Goal: Download file/media

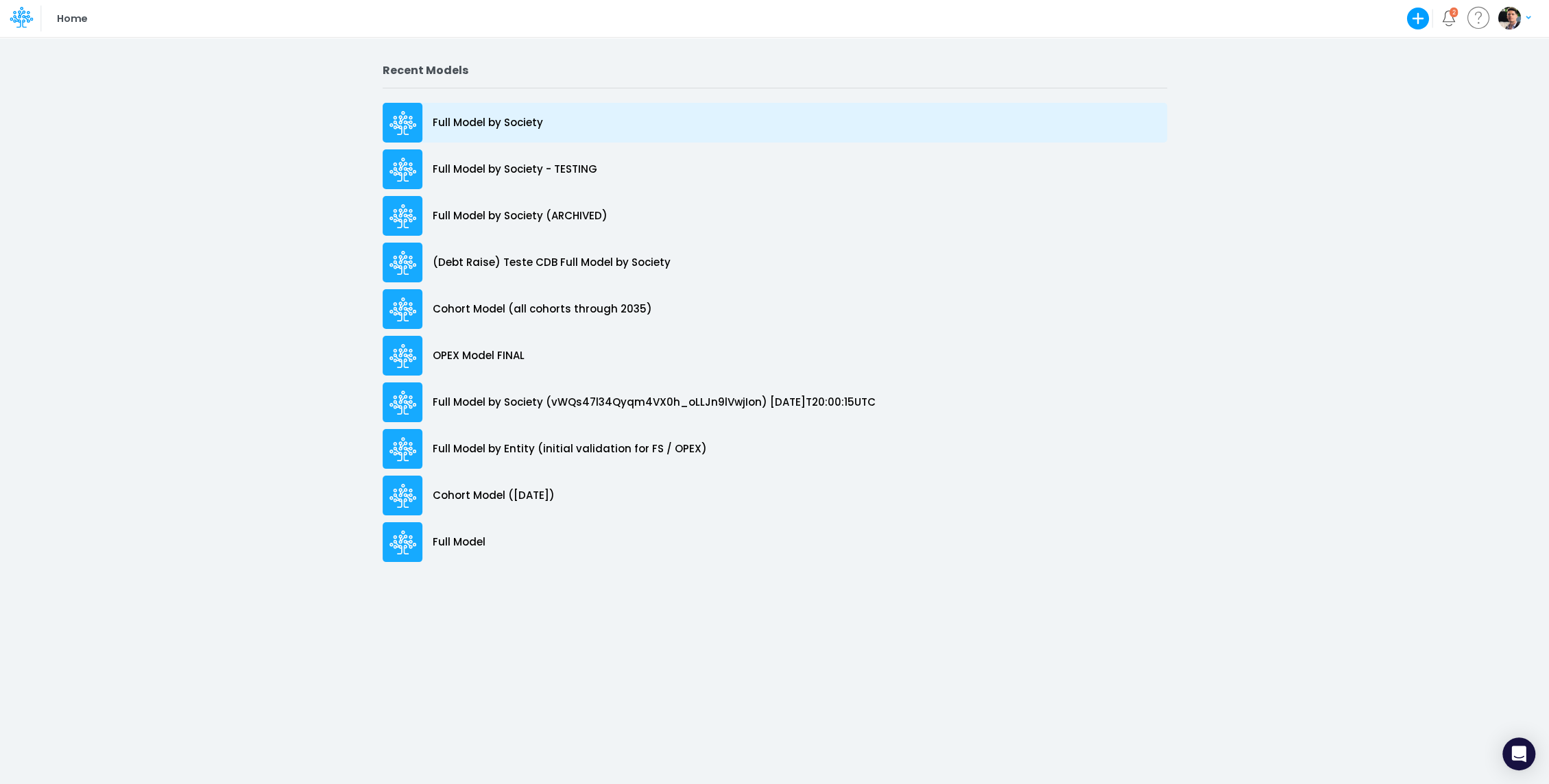
click at [472, 128] on p "Full Model by Society" at bounding box center [487, 123] width 110 height 16
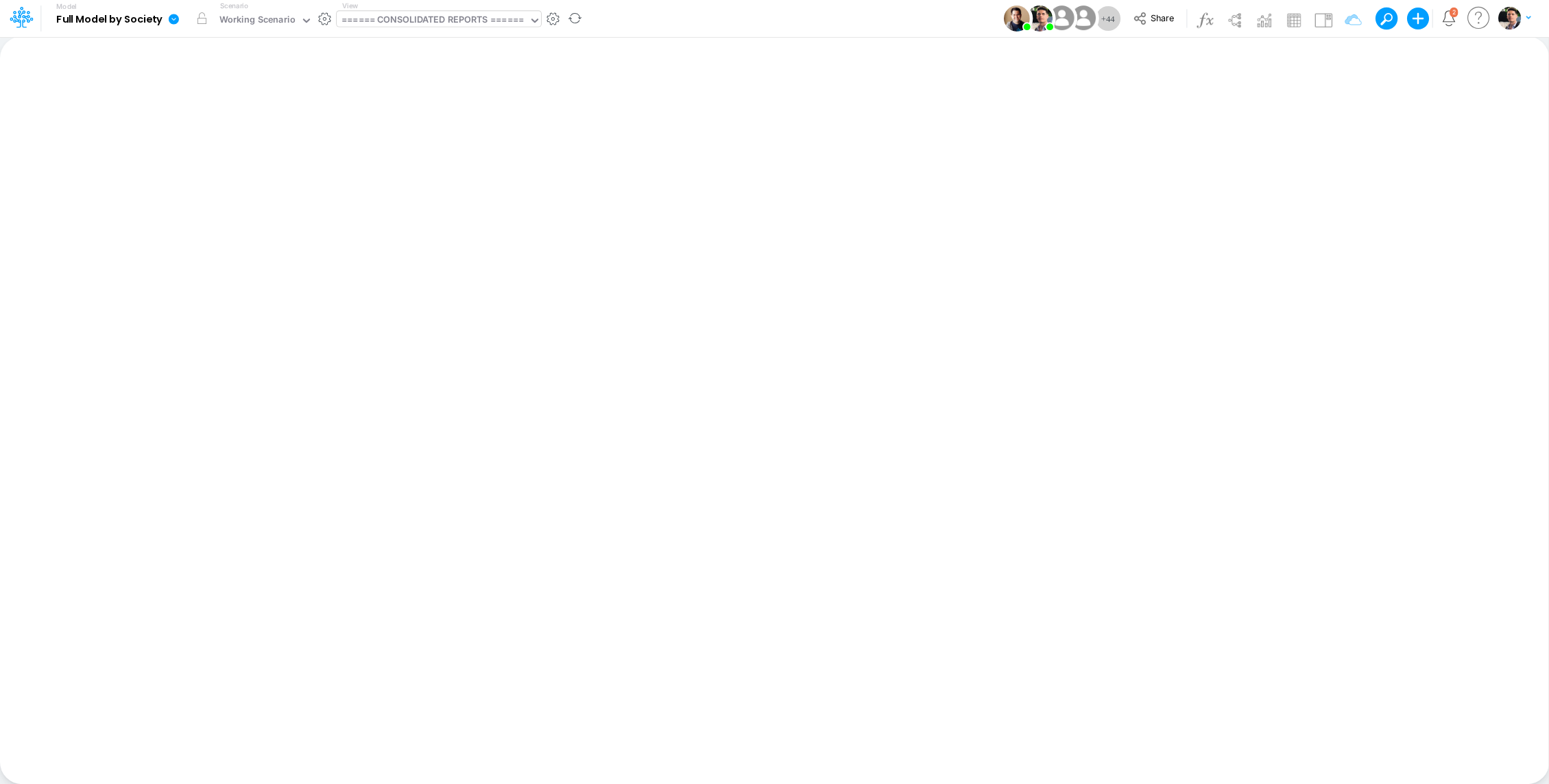
click at [452, 17] on div "====== CONSOLIDATED REPORTS ======" at bounding box center [432, 21] width 183 height 16
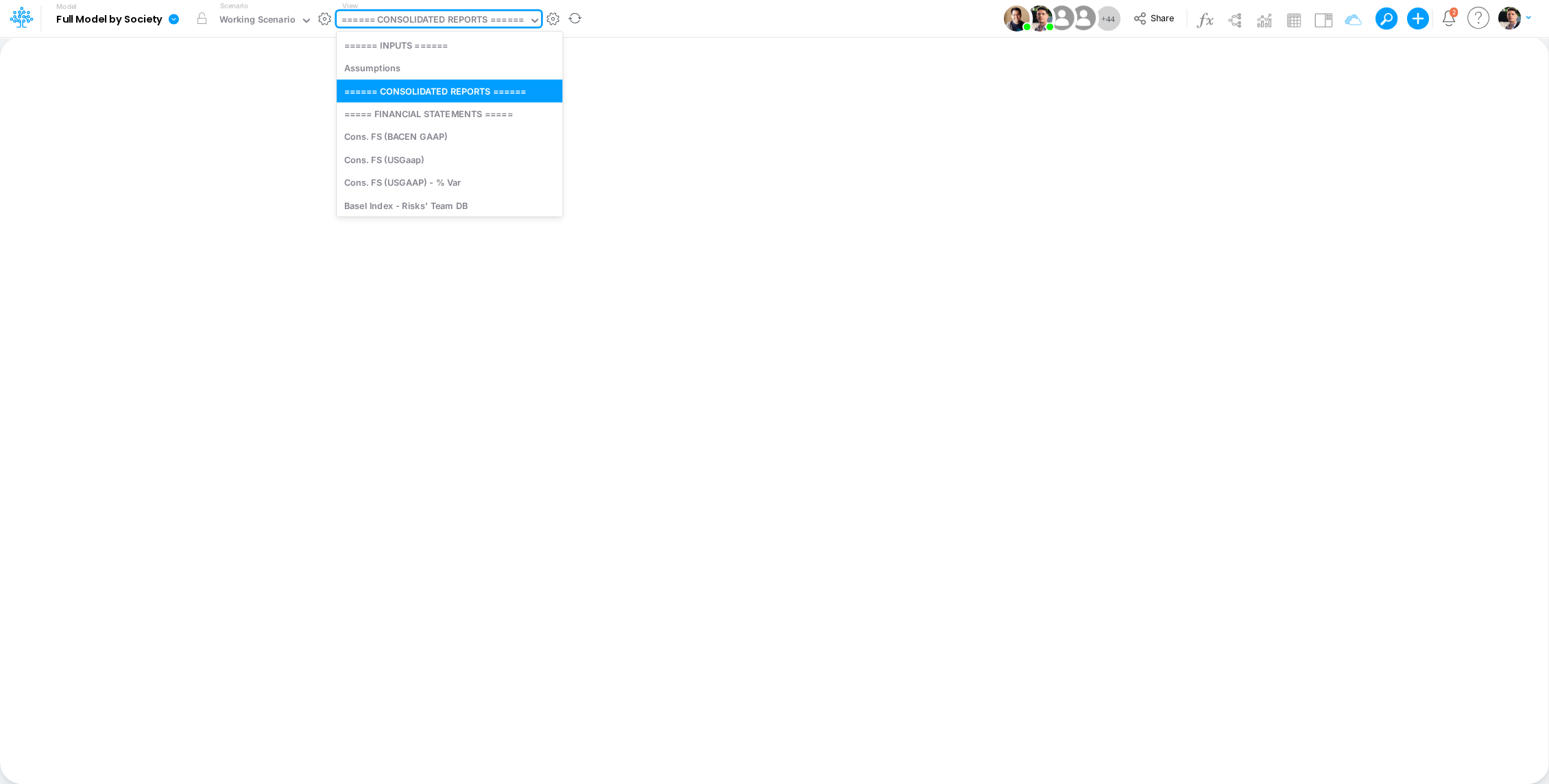
click at [175, 18] on icon at bounding box center [173, 19] width 10 height 10
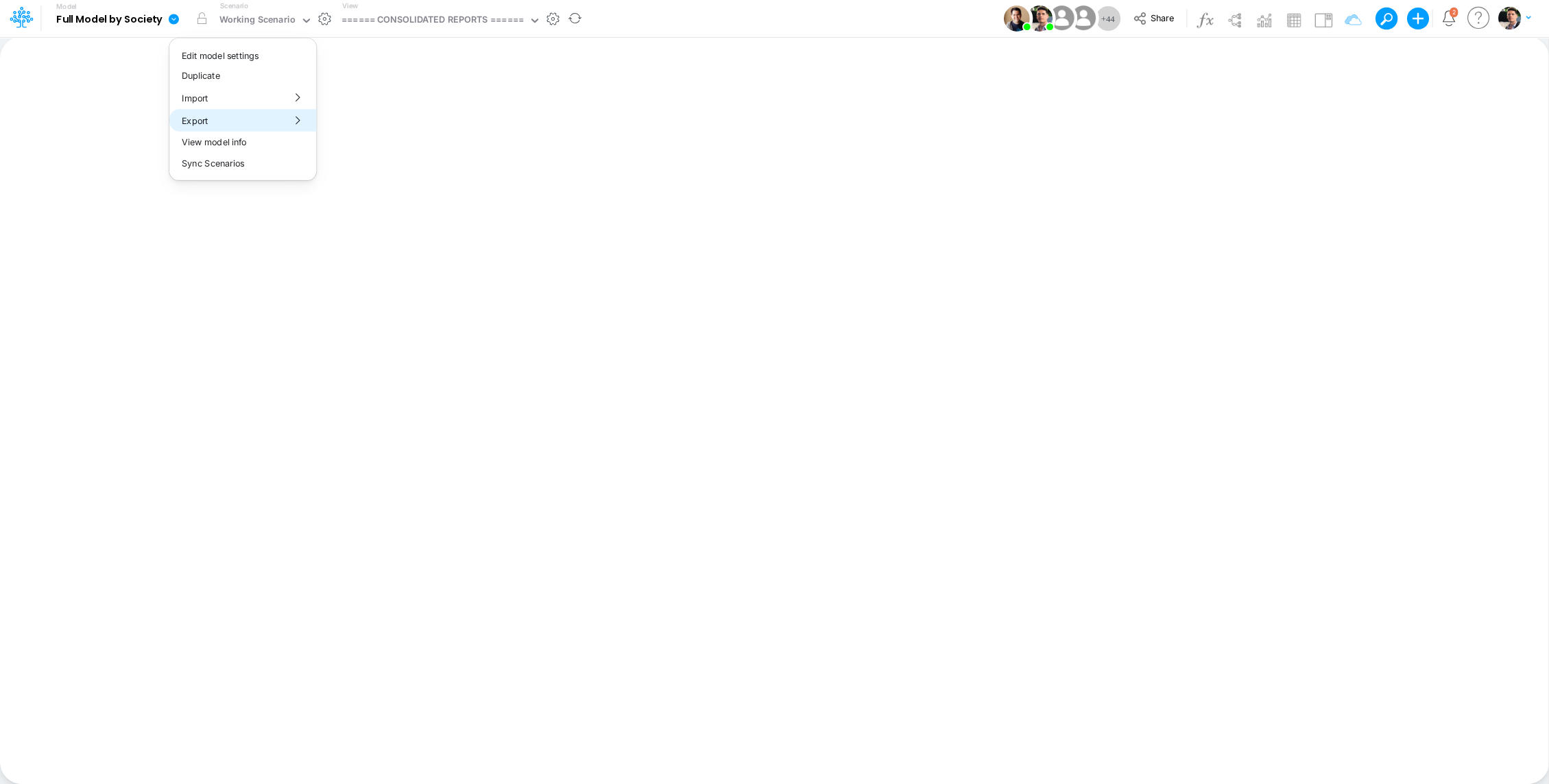
click at [286, 129] on button "Export" at bounding box center [242, 119] width 147 height 22
click at [352, 125] on button "Excel" at bounding box center [390, 128] width 147 height 22
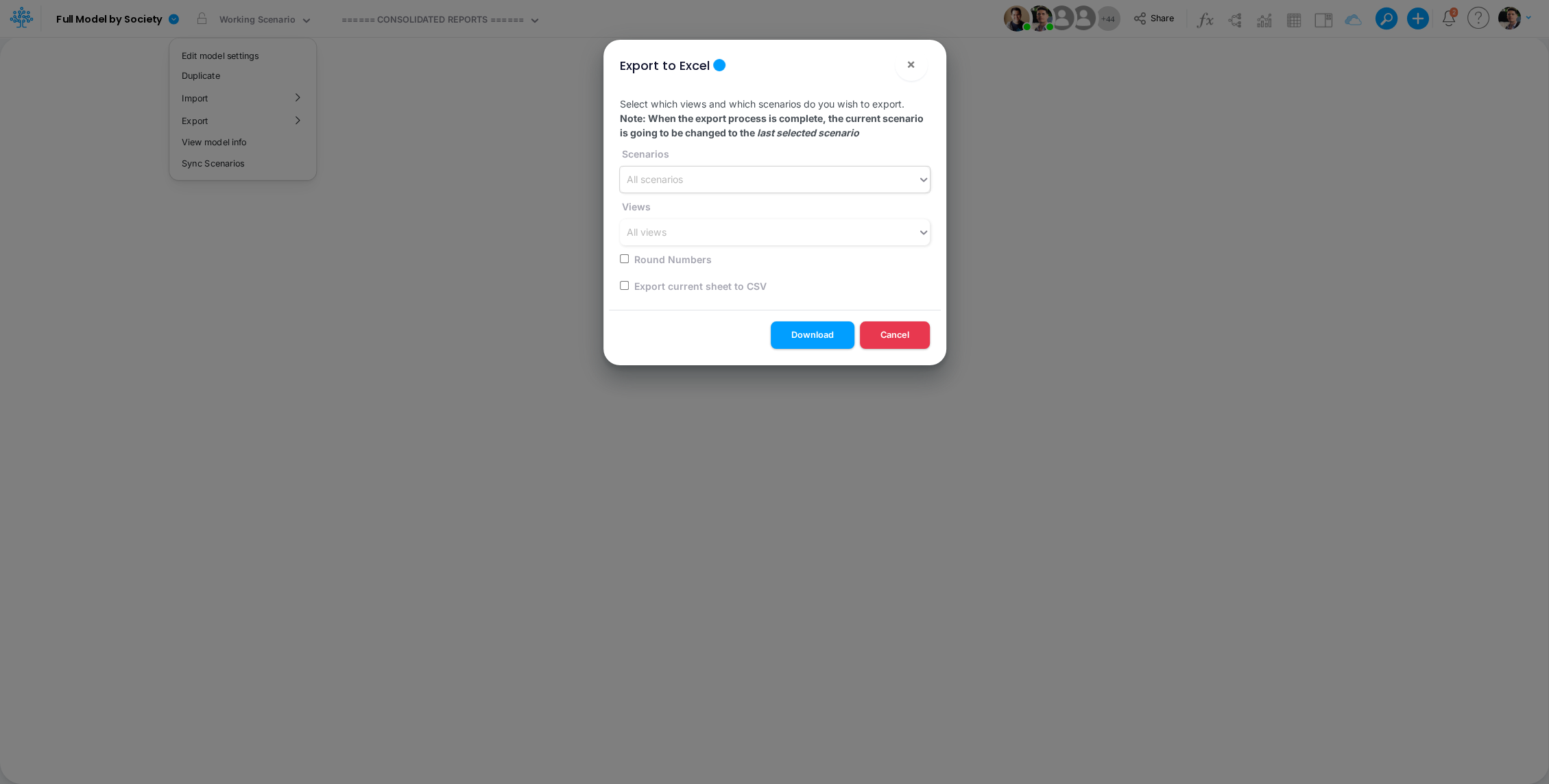
click at [748, 192] on div "All scenarios" at bounding box center [774, 179] width 310 height 26
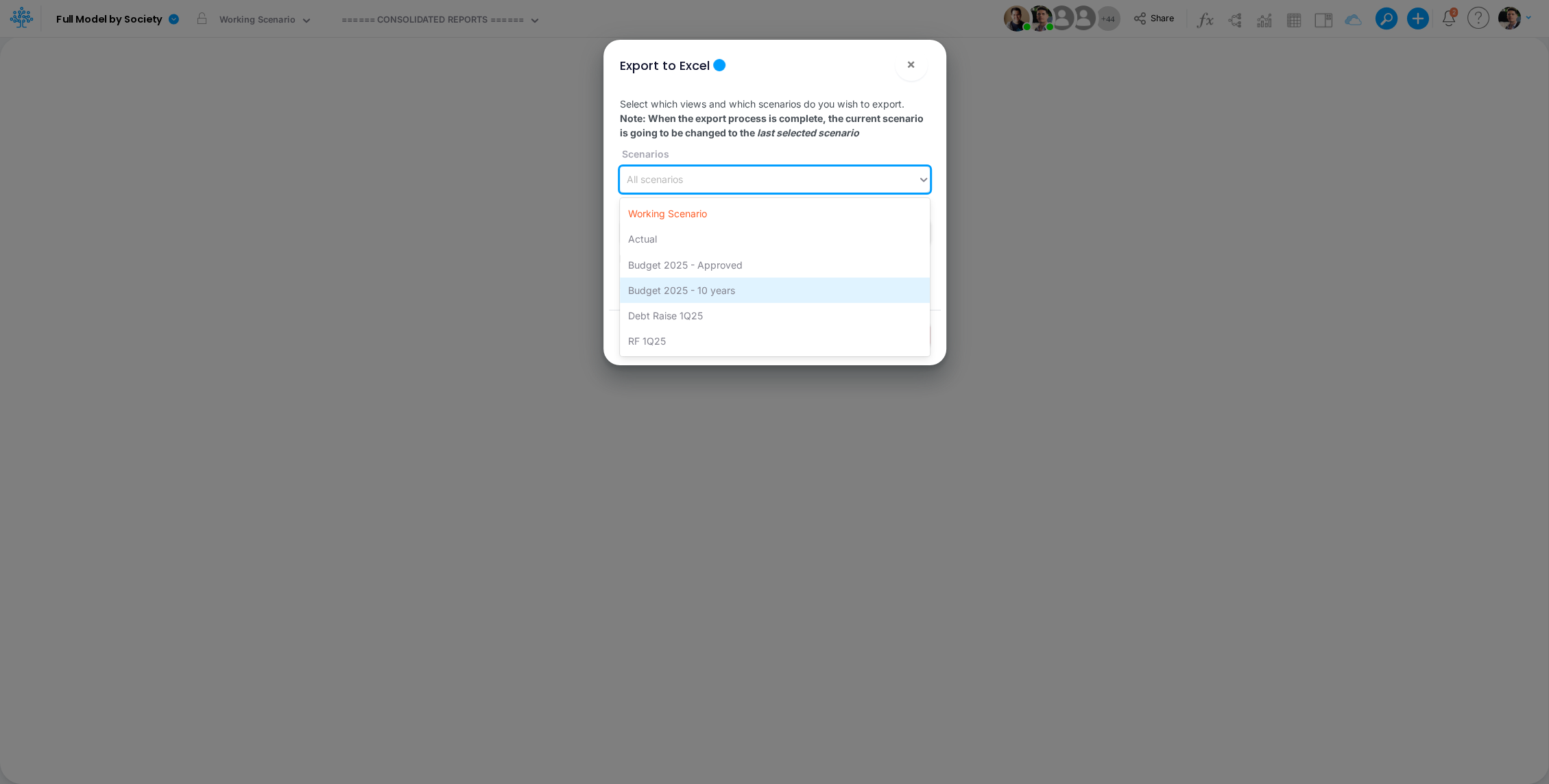
click at [727, 293] on div "Budget 2025 - 10 years" at bounding box center [774, 290] width 310 height 26
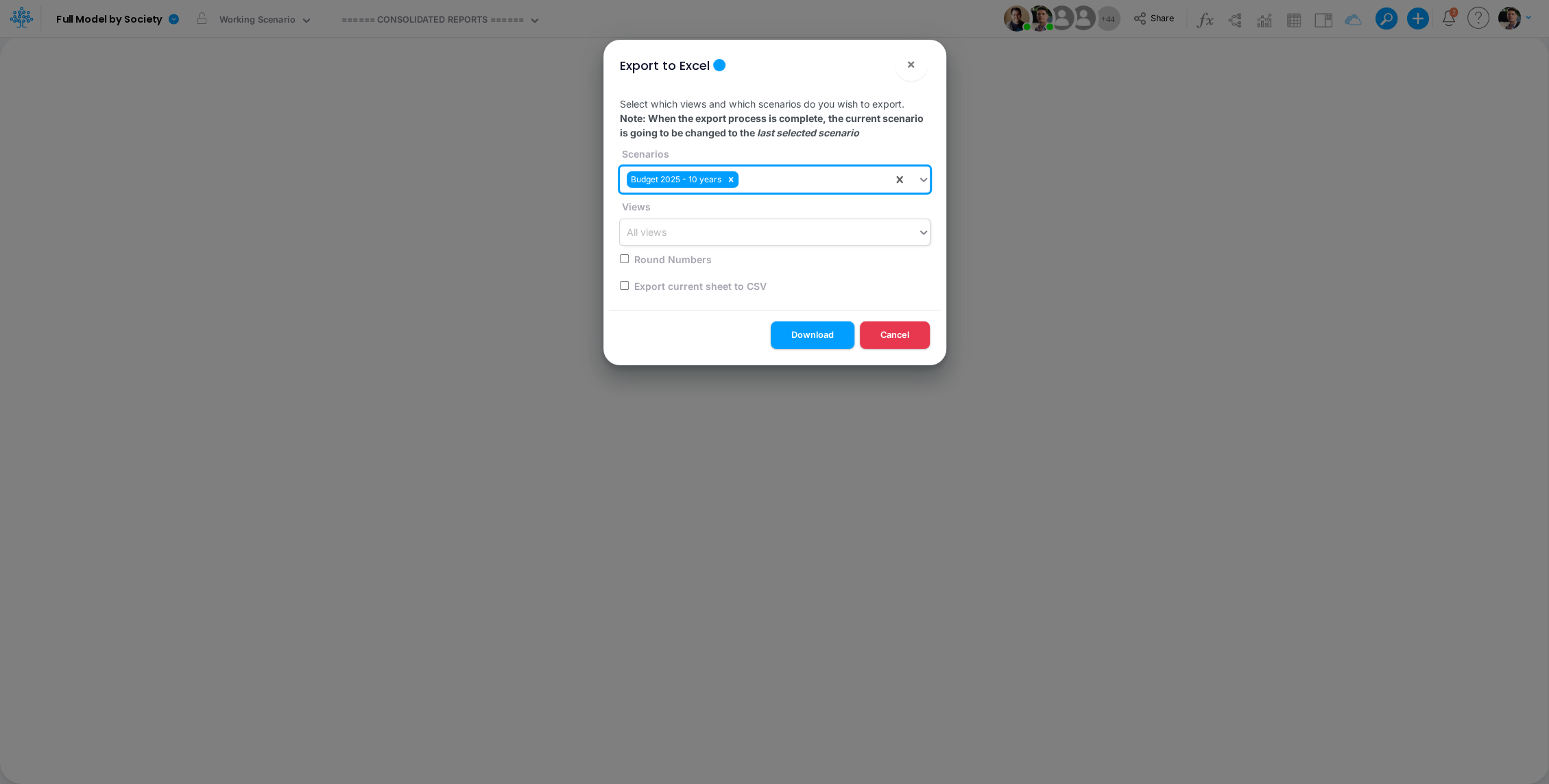
click at [737, 236] on div "All views" at bounding box center [769, 232] width 297 height 22
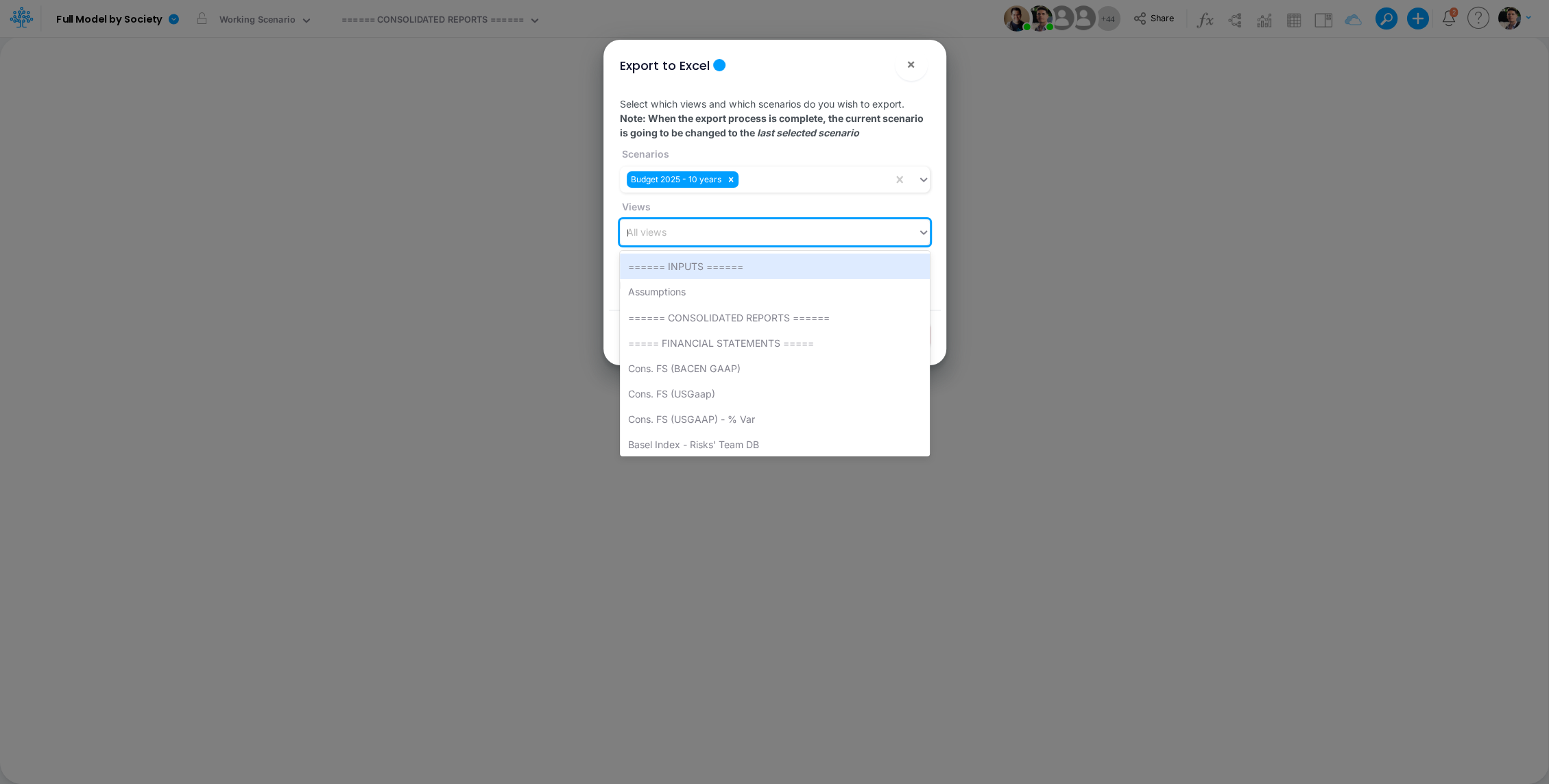
type input "bs"
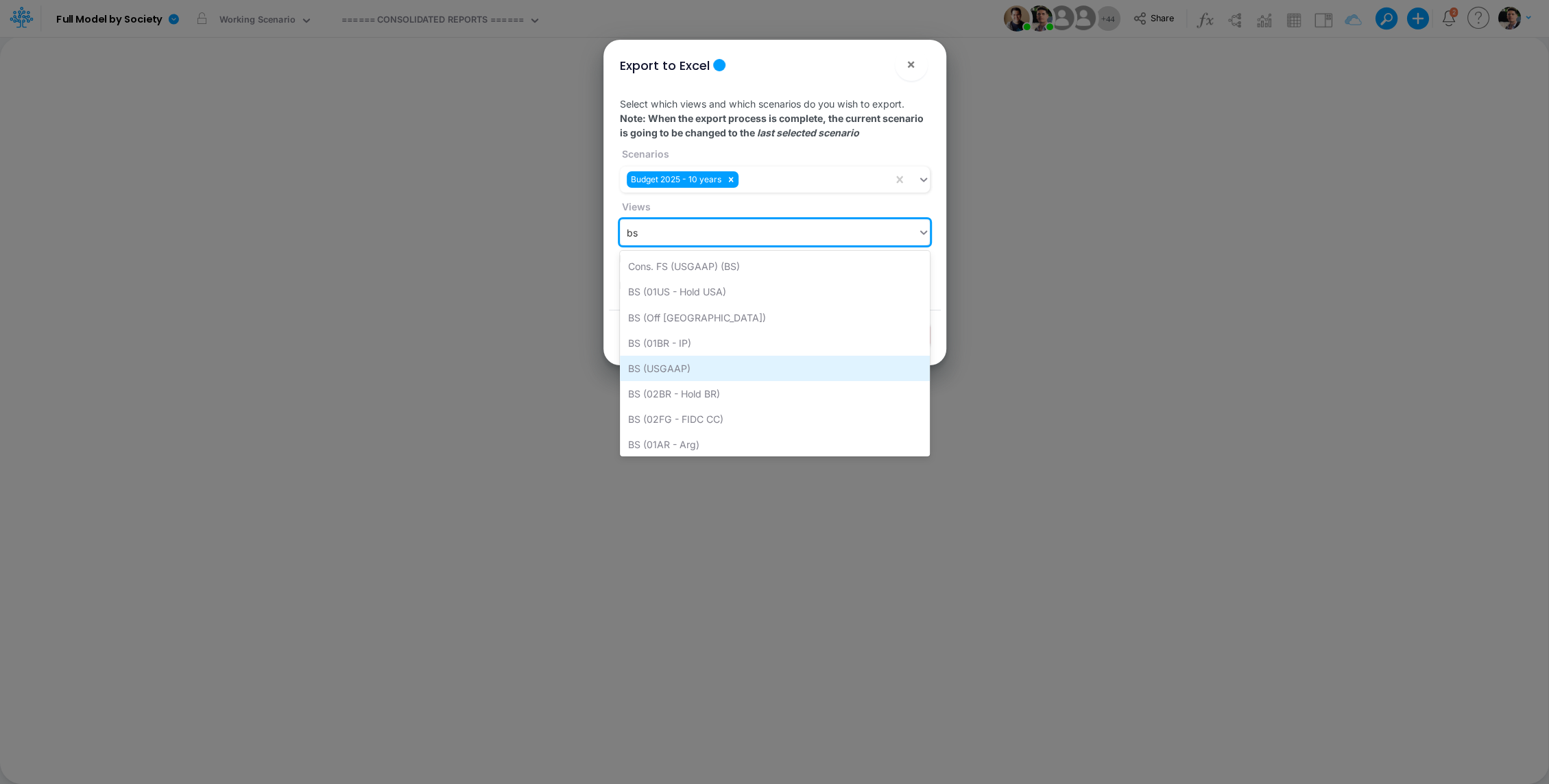
click at [695, 372] on div "BS (USGAAP)" at bounding box center [774, 368] width 310 height 26
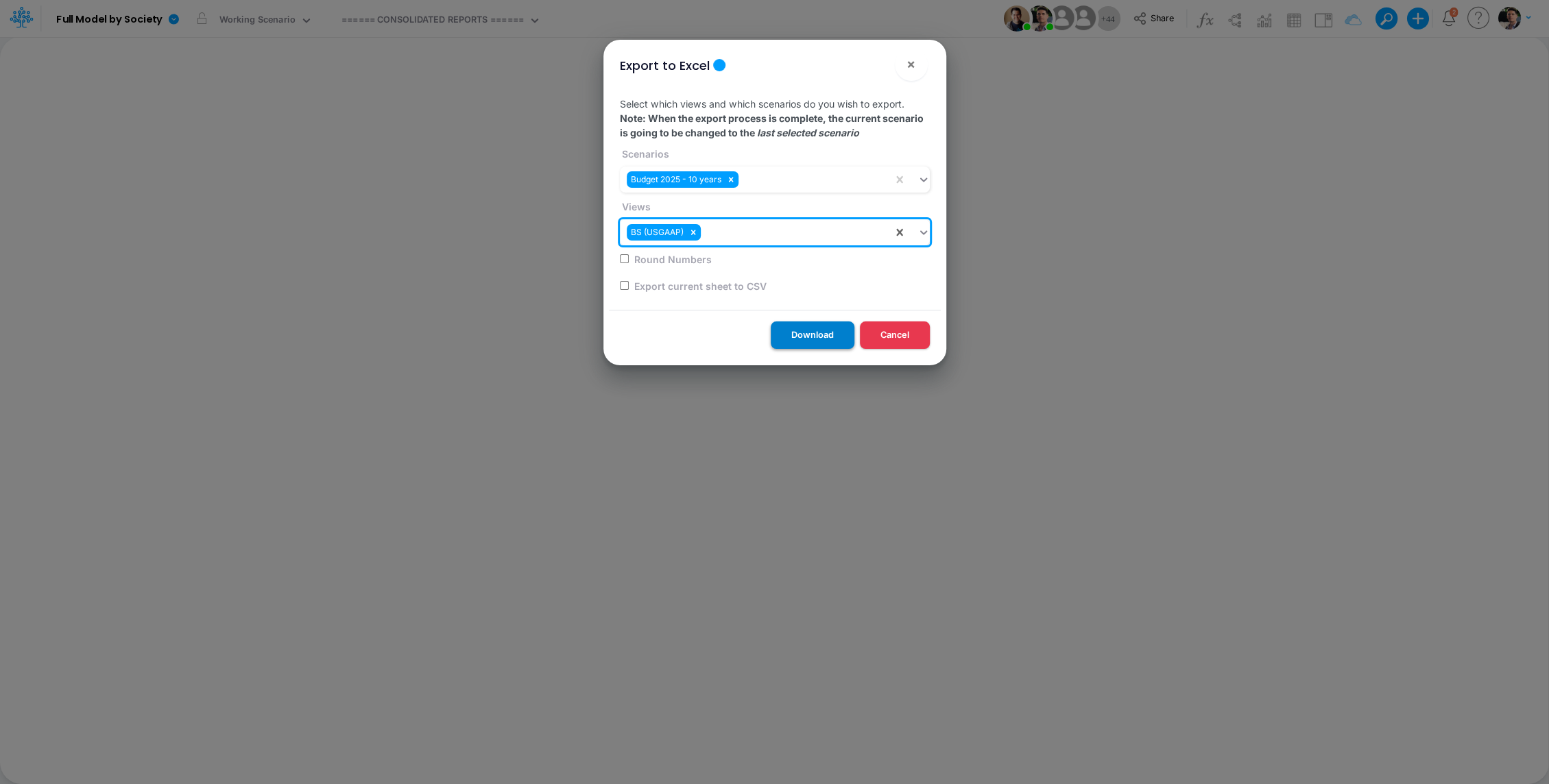
click at [795, 325] on button "Download" at bounding box center [812, 334] width 84 height 27
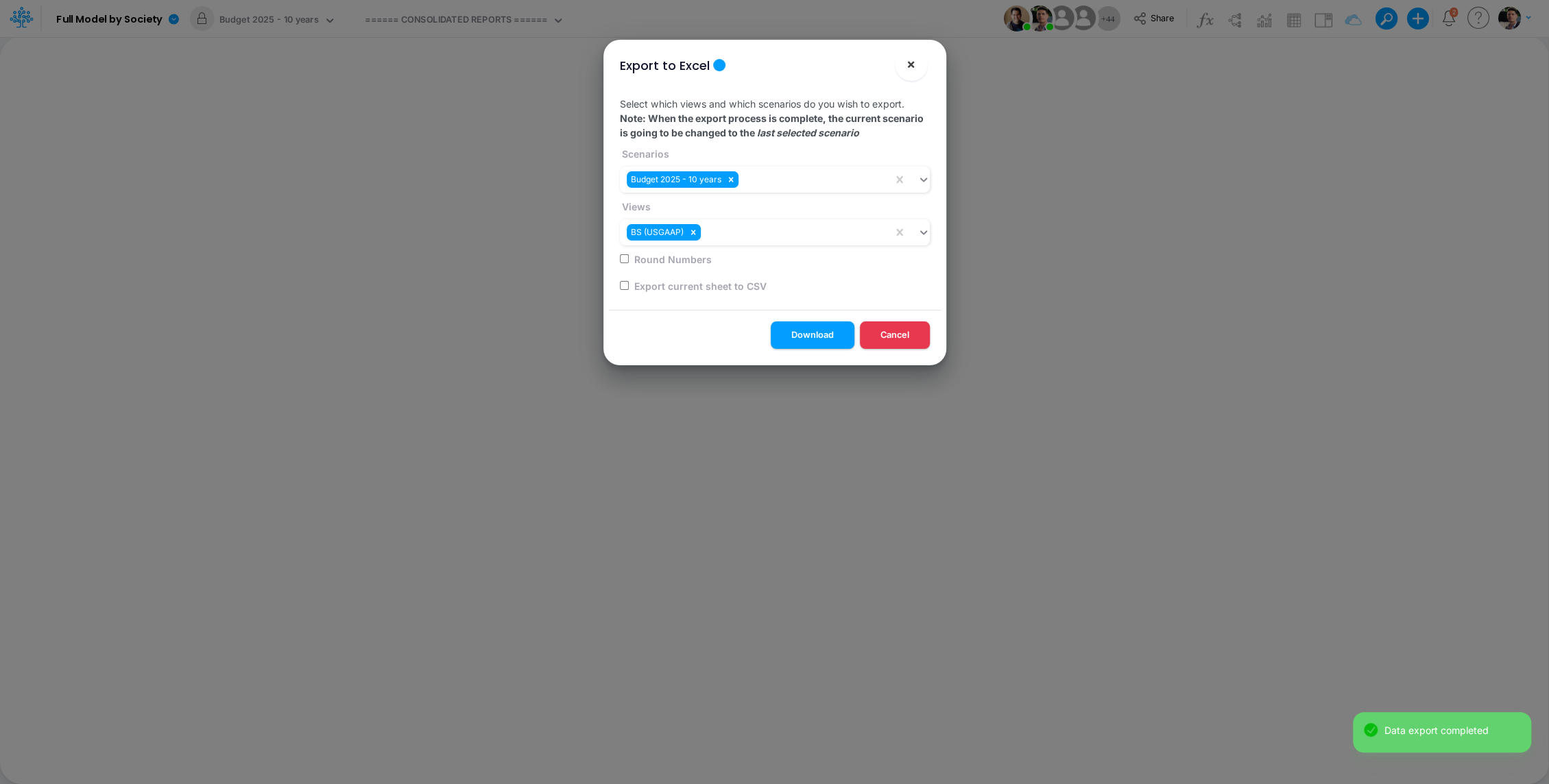
click at [910, 61] on span "×" at bounding box center [911, 64] width 9 height 17
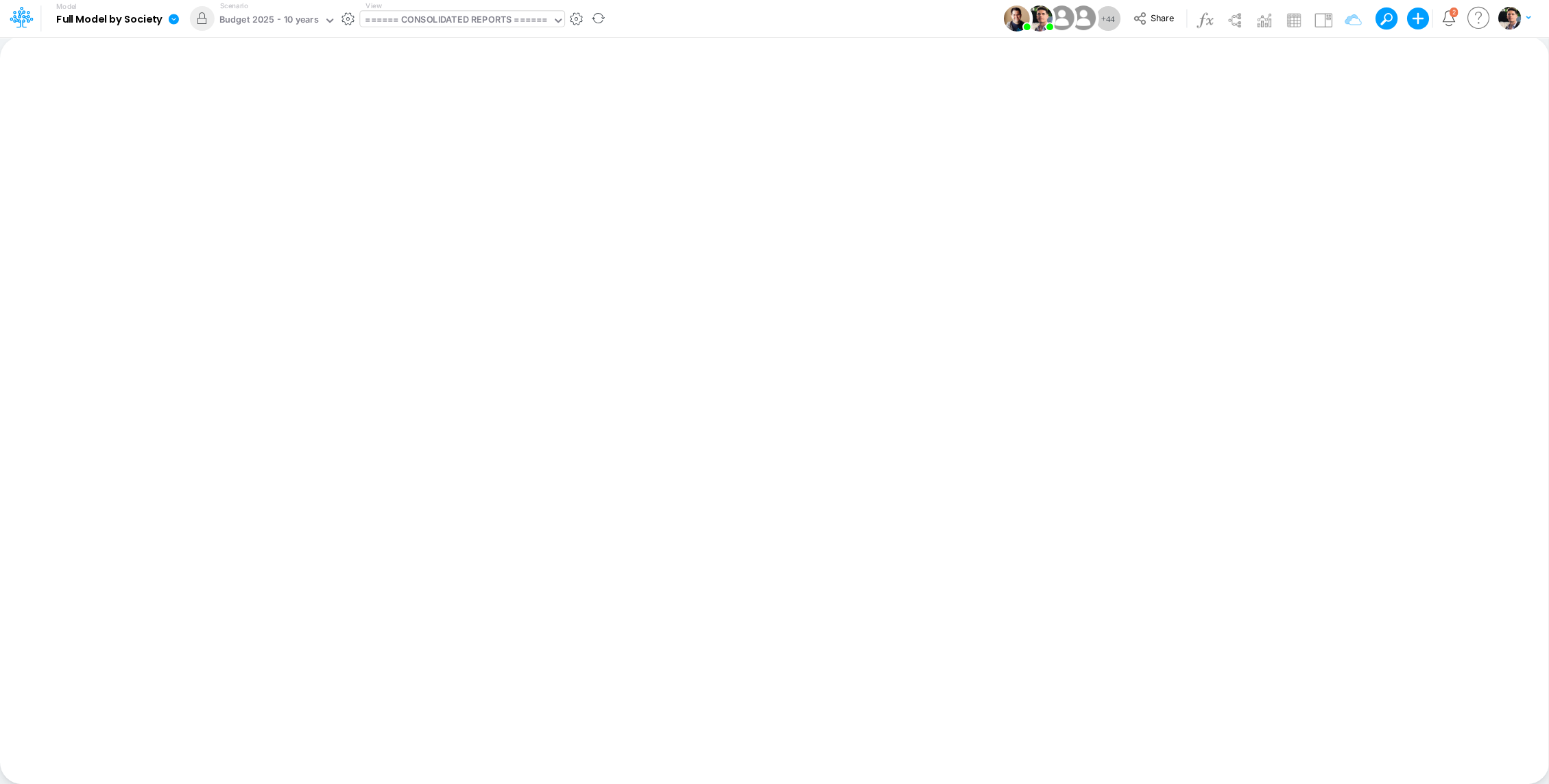
click at [417, 18] on div "====== CONSOLIDATED REPORTS ======" at bounding box center [455, 21] width 182 height 16
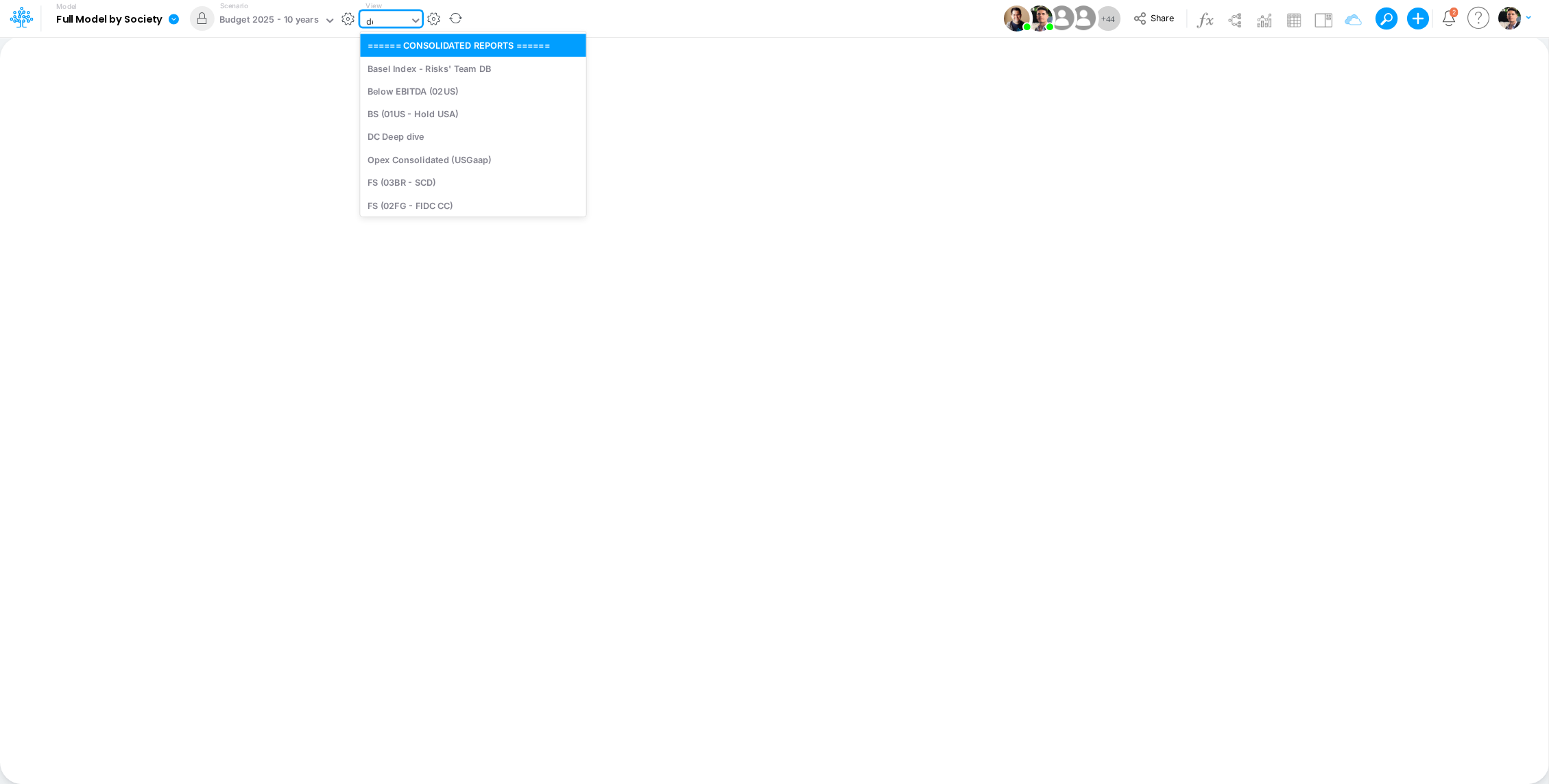
type input "deb"
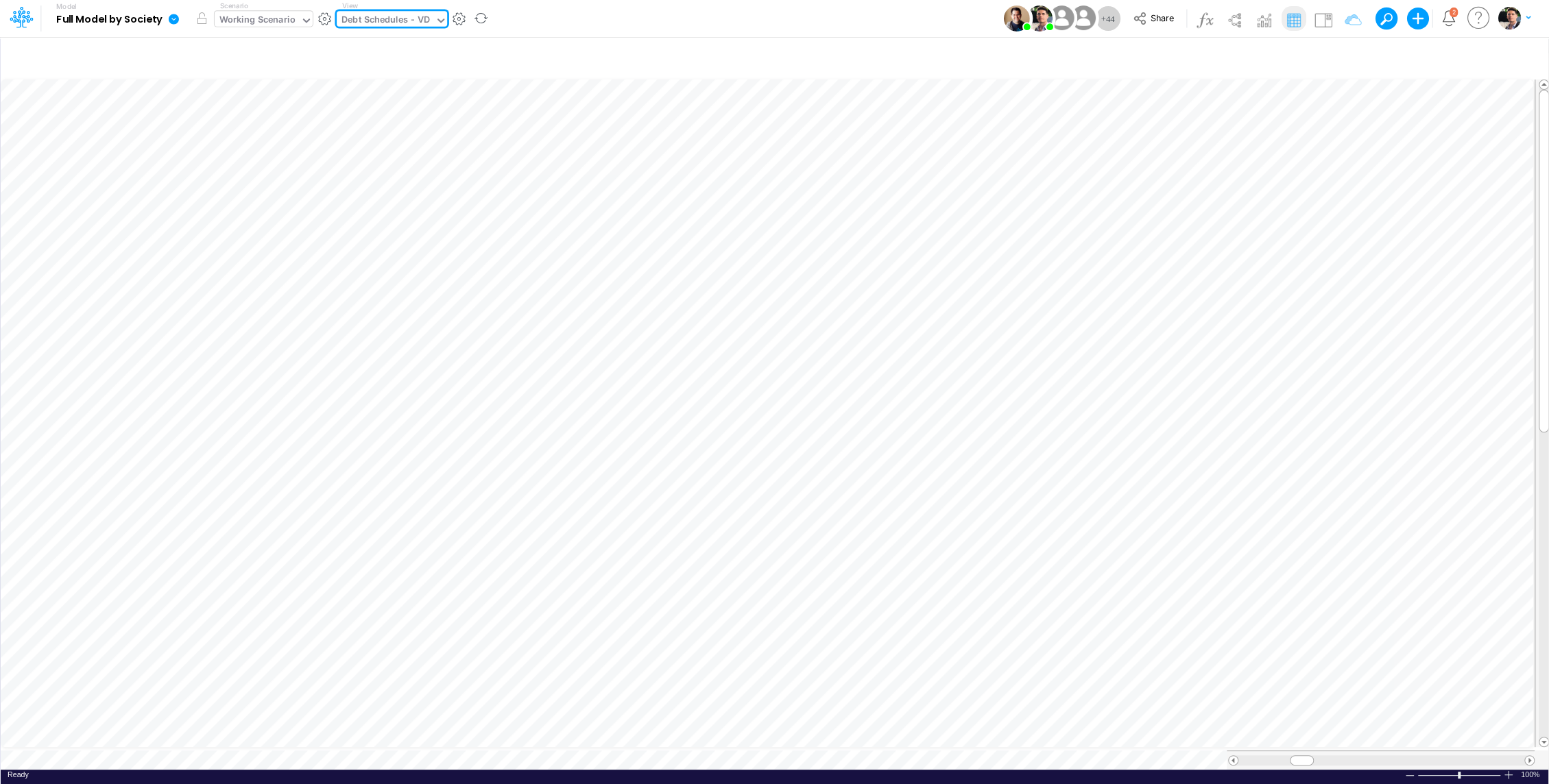
click at [280, 26] on div "Working Scenario" at bounding box center [257, 21] width 76 height 16
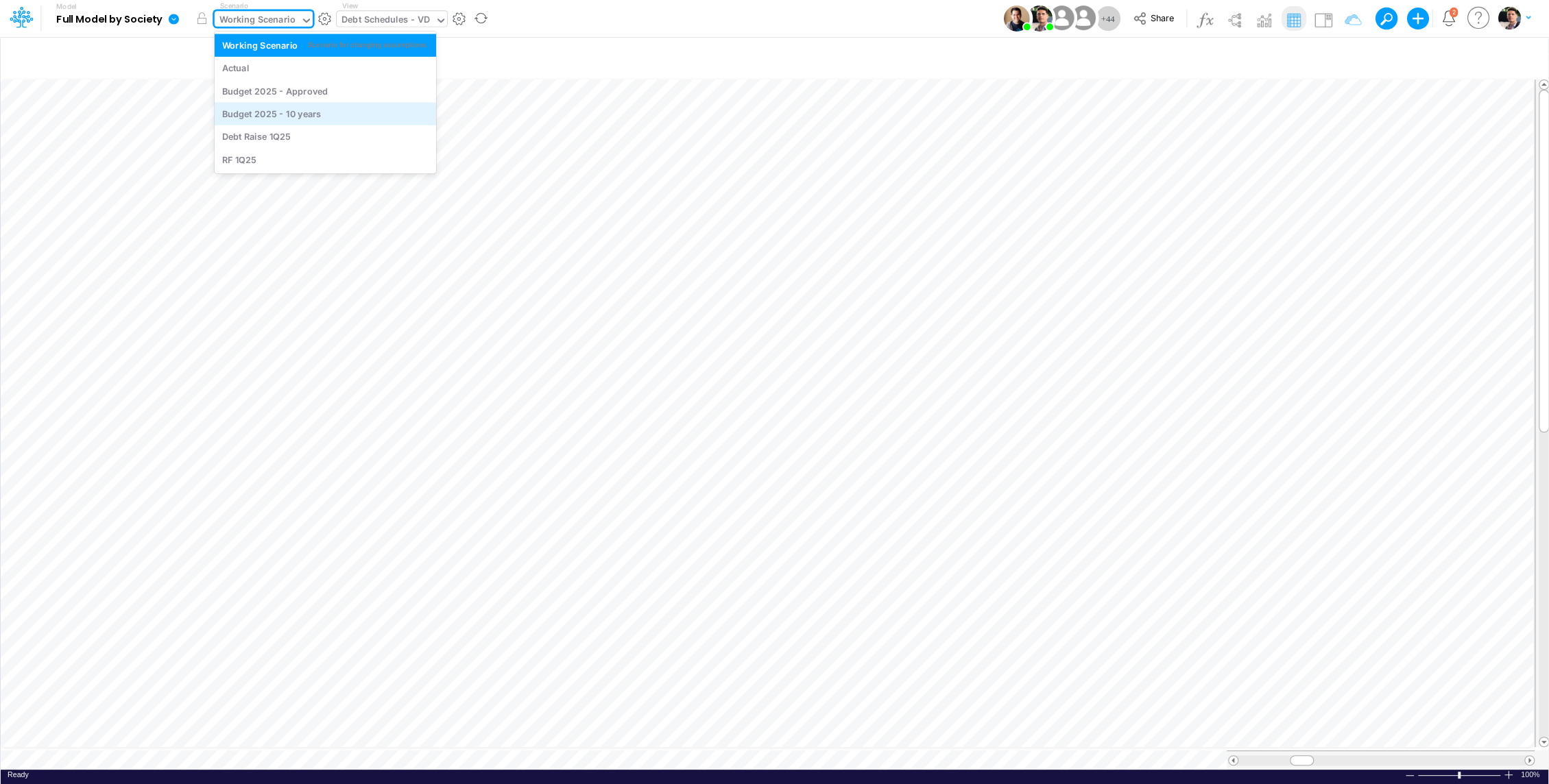
click at [320, 117] on div "Budget 2025 - 10 years" at bounding box center [325, 114] width 207 height 13
